Goal: Information Seeking & Learning: Find contact information

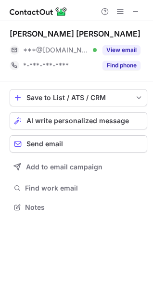
scroll to position [201, 153]
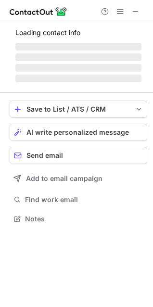
scroll to position [218, 153]
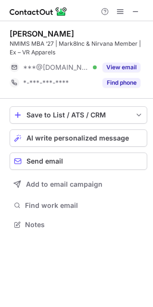
click at [141, 6] on div "Help & Support" at bounding box center [120, 12] width 46 height 12
click at [138, 10] on span at bounding box center [136, 12] width 8 height 8
